Goal: Information Seeking & Learning: Compare options

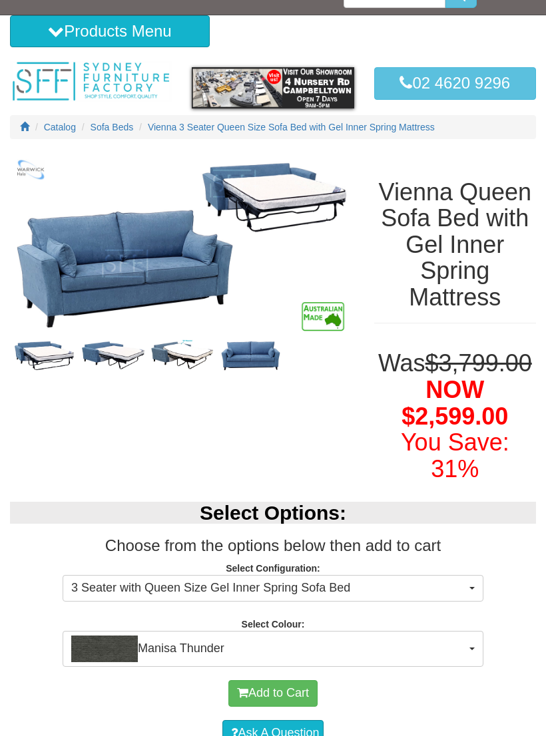
scroll to position [21, 0]
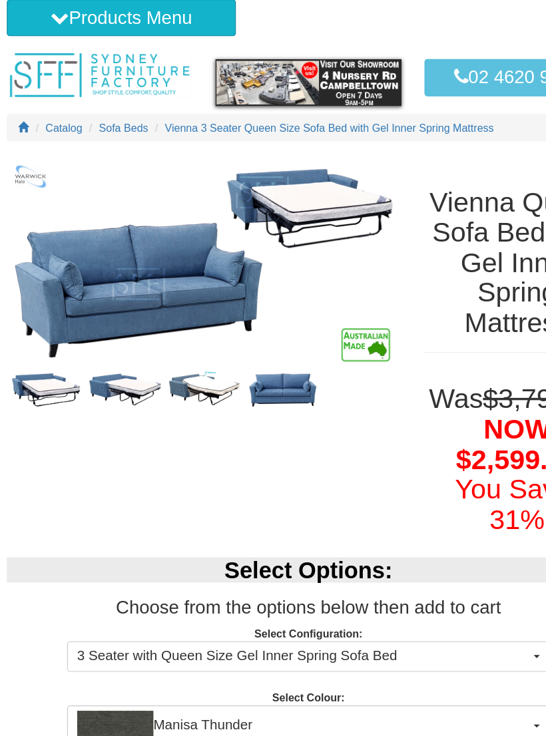
click at [184, 339] on img at bounding box center [182, 356] width 69 height 35
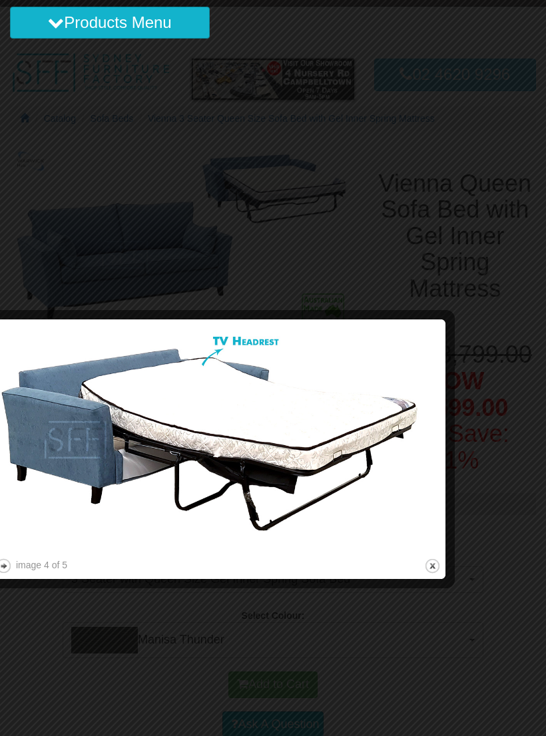
scroll to position [32, 0]
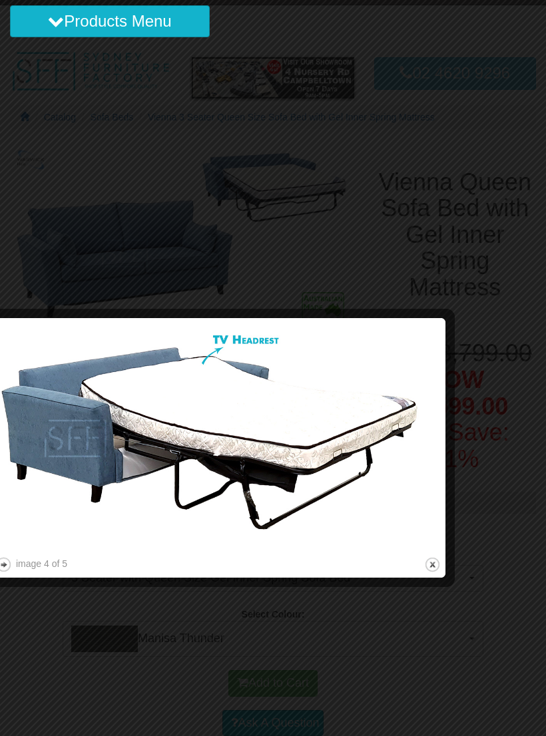
click at [160, 23] on button "Products Menu" at bounding box center [110, 21] width 200 height 32
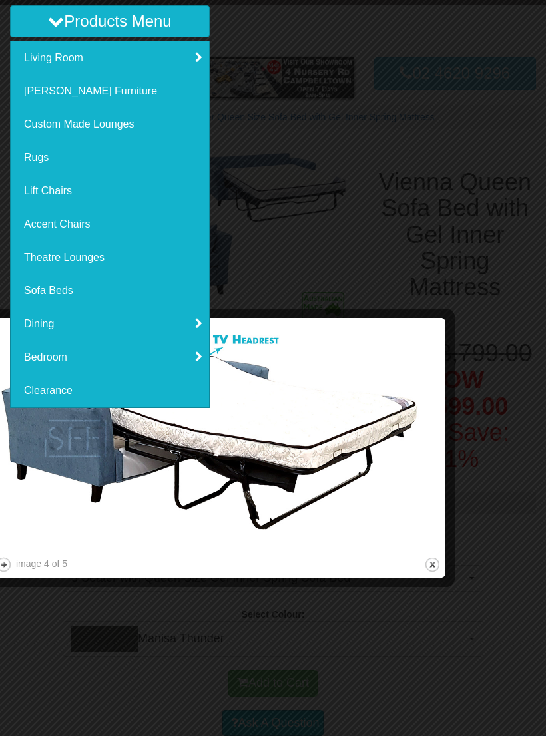
click at [51, 287] on link "Sofa Beds" at bounding box center [110, 290] width 198 height 33
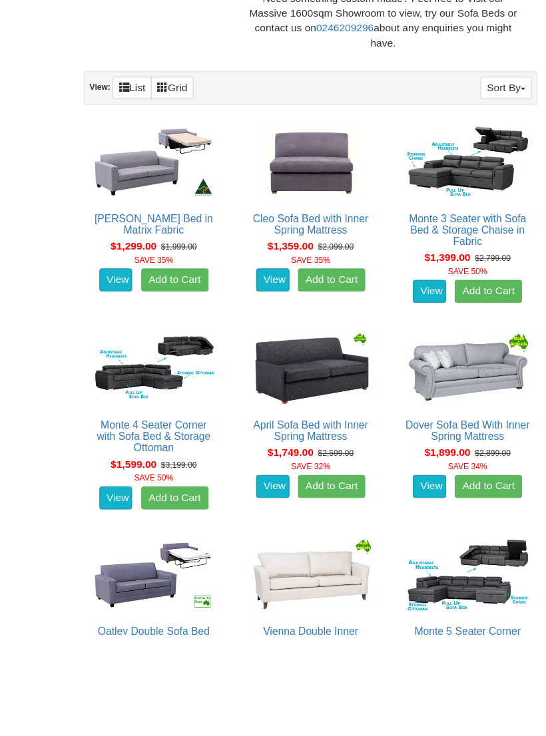
scroll to position [771, 0]
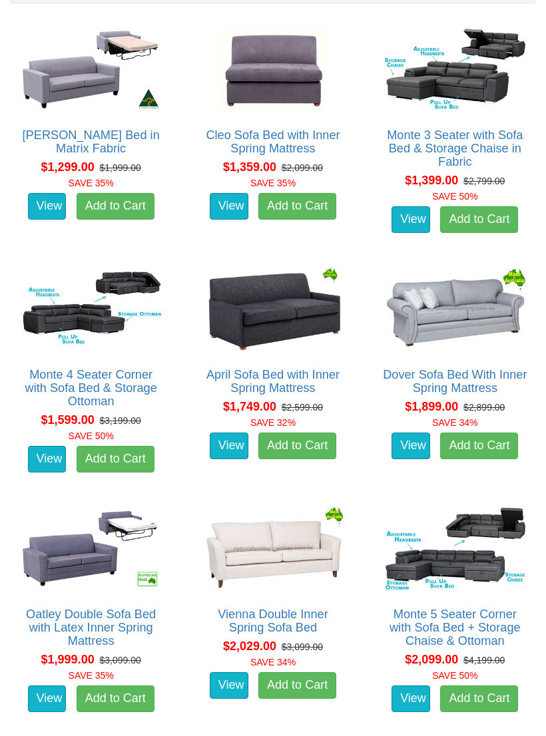
click at [273, 371] on link "April Sofa Bed with Inner Spring Mattress" at bounding box center [272, 381] width 133 height 27
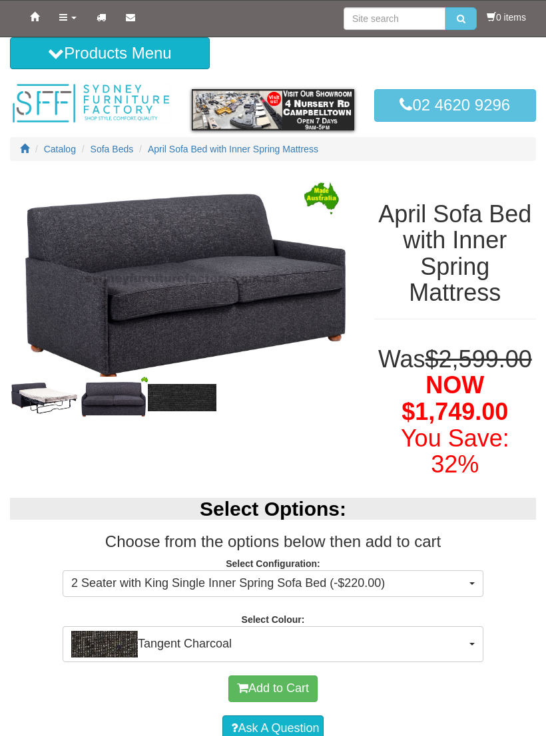
click at [53, 401] on img at bounding box center [44, 398] width 69 height 36
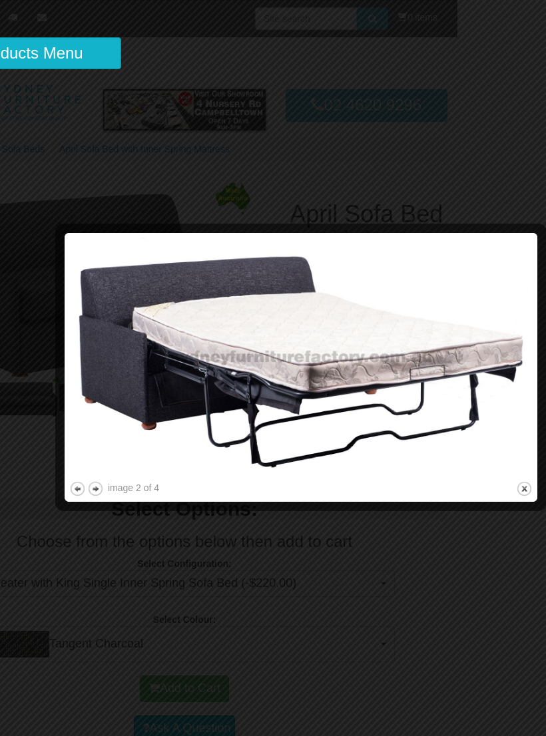
scroll to position [0, 89]
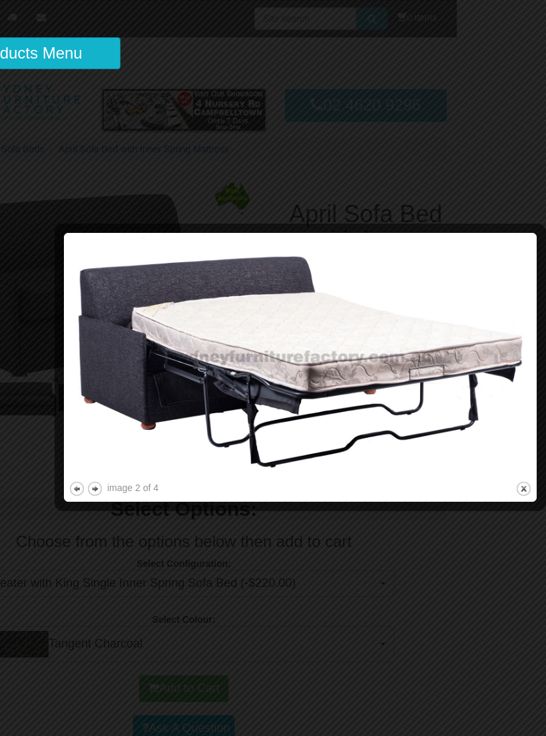
click at [528, 490] on button "close" at bounding box center [523, 488] width 17 height 17
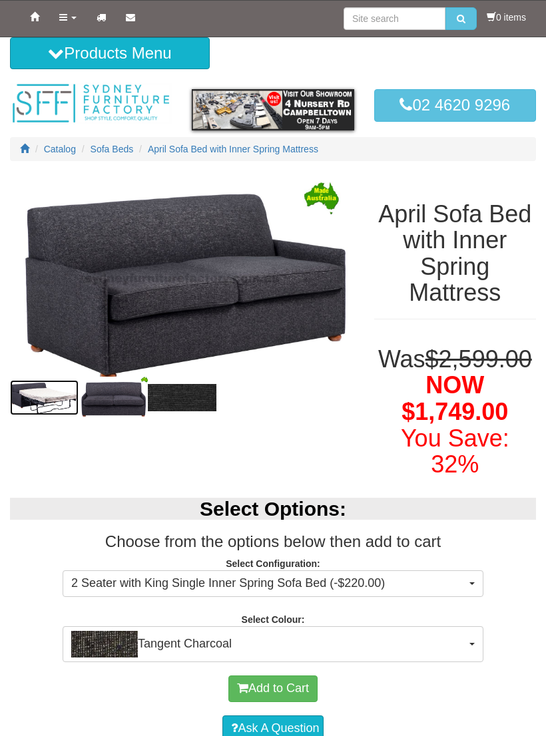
scroll to position [0, 0]
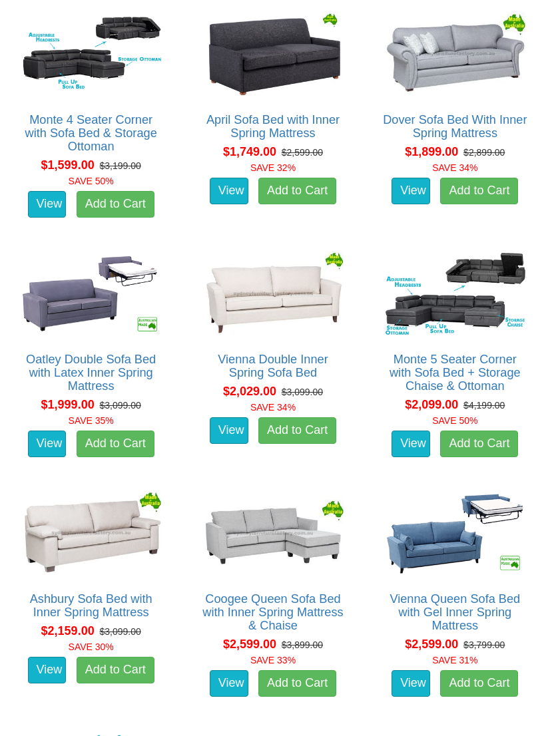
scroll to position [1030, 0]
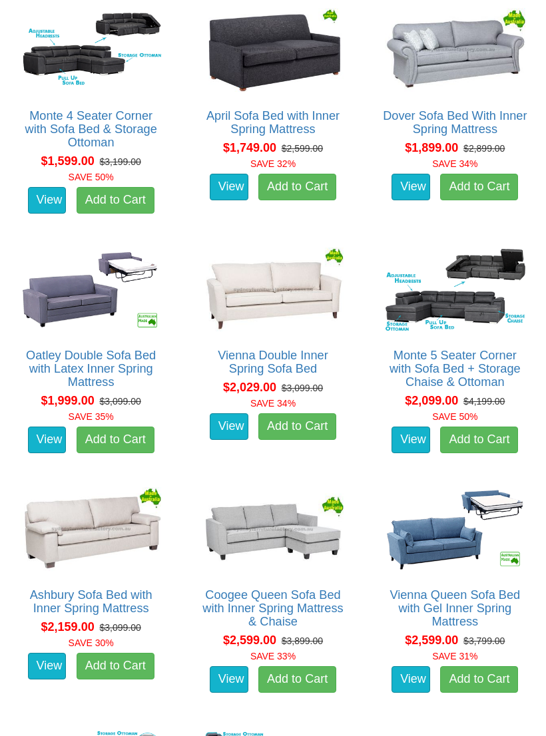
click at [72, 349] on link "Oatley Double Sofa Bed with Latex Inner Spring Mattress" at bounding box center [91, 369] width 130 height 40
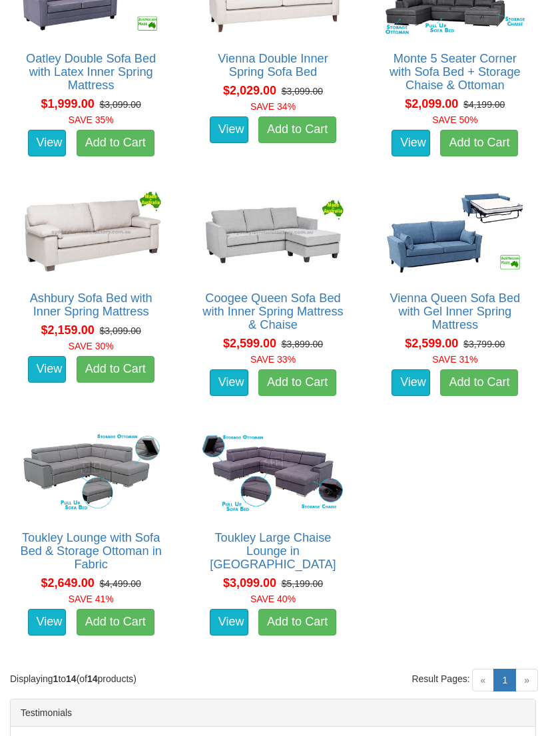
scroll to position [1327, 0]
click at [82, 300] on link "Ashbury Sofa Bed with Inner Spring Mattress" at bounding box center [91, 304] width 122 height 27
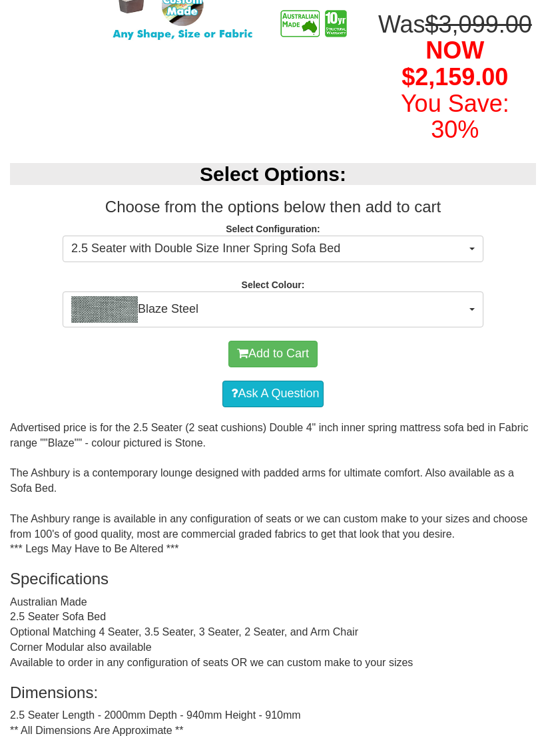
scroll to position [327, 0]
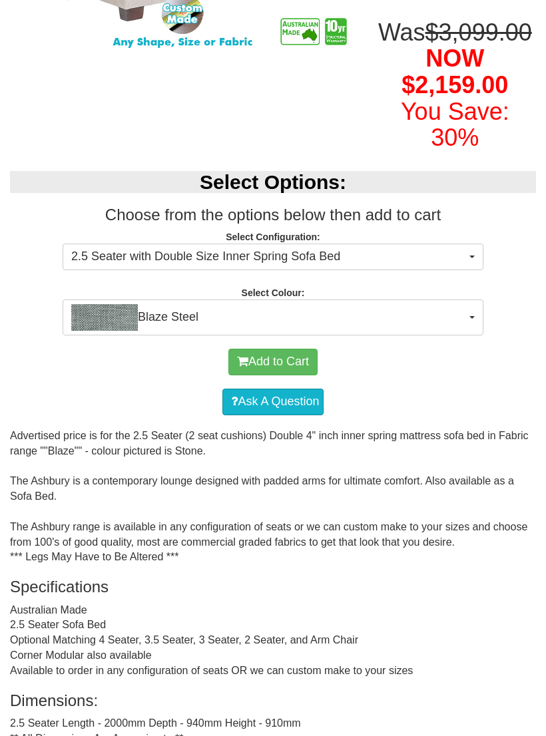
click at [474, 245] on button "2.5 Seater with Double Size Inner Spring Sofa Bed" at bounding box center [273, 257] width 420 height 27
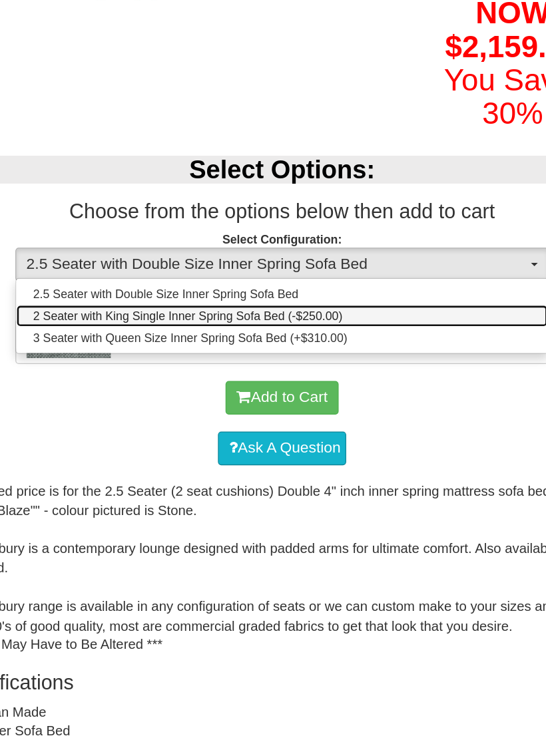
click at [77, 289] on link "2 Seater with King Single Inner Spring Sofa Bed (-$250.00)" at bounding box center [272, 297] width 419 height 17
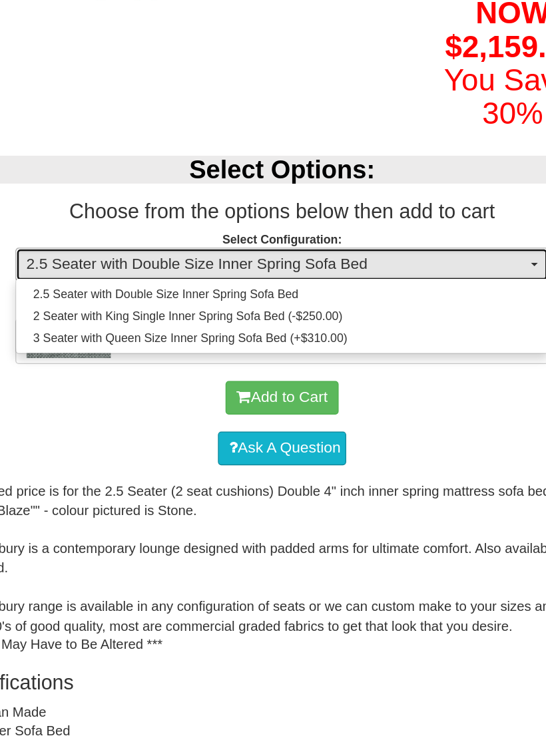
select select "439"
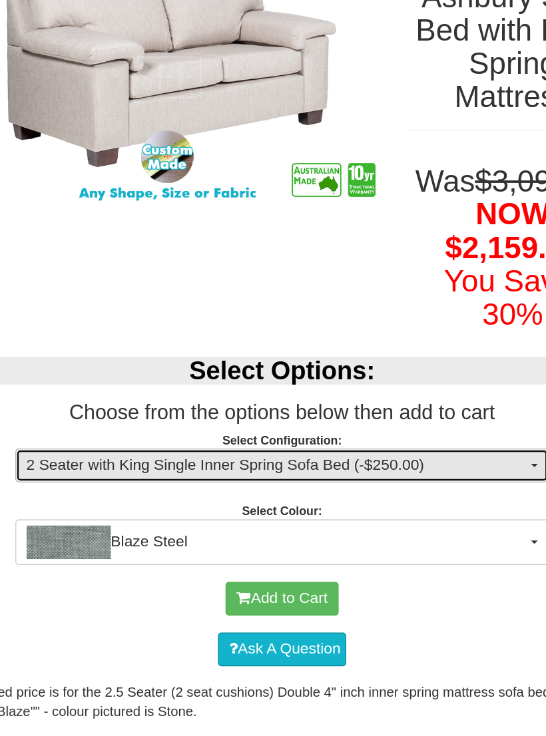
scroll to position [0, 0]
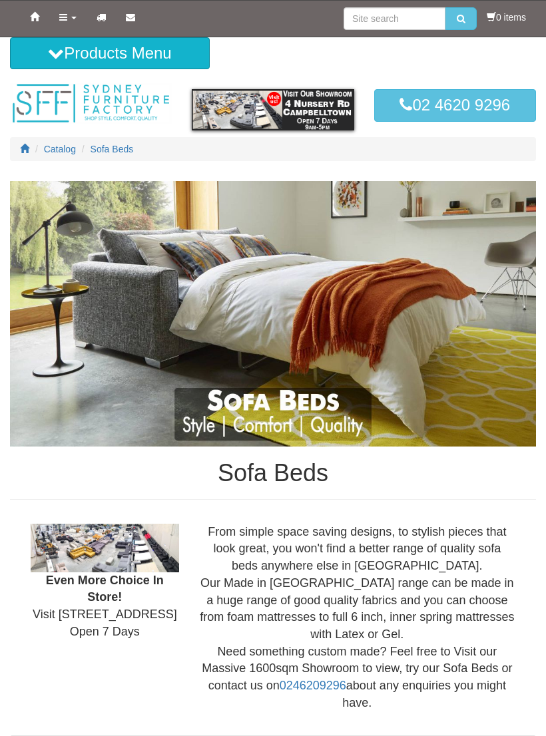
scroll to position [1327, 0]
